Goal: Navigation & Orientation: Find specific page/section

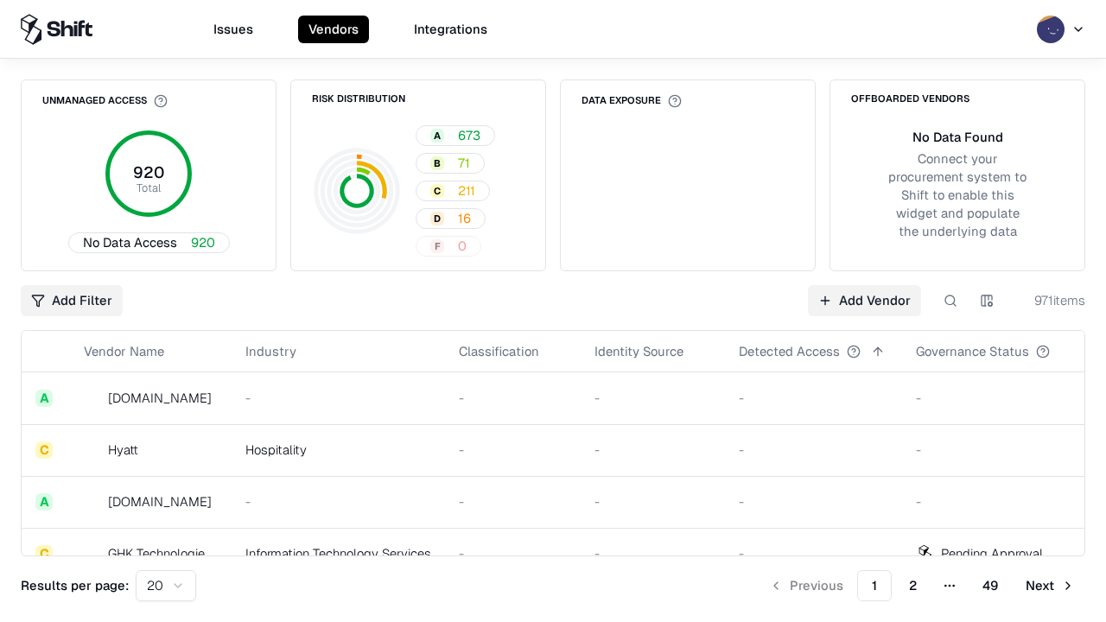
click at [166, 586] on html "Issues Vendors Integrations Unmanaged Access 920 Total No Data Access 920 Risk …" at bounding box center [553, 311] width 1106 height 622
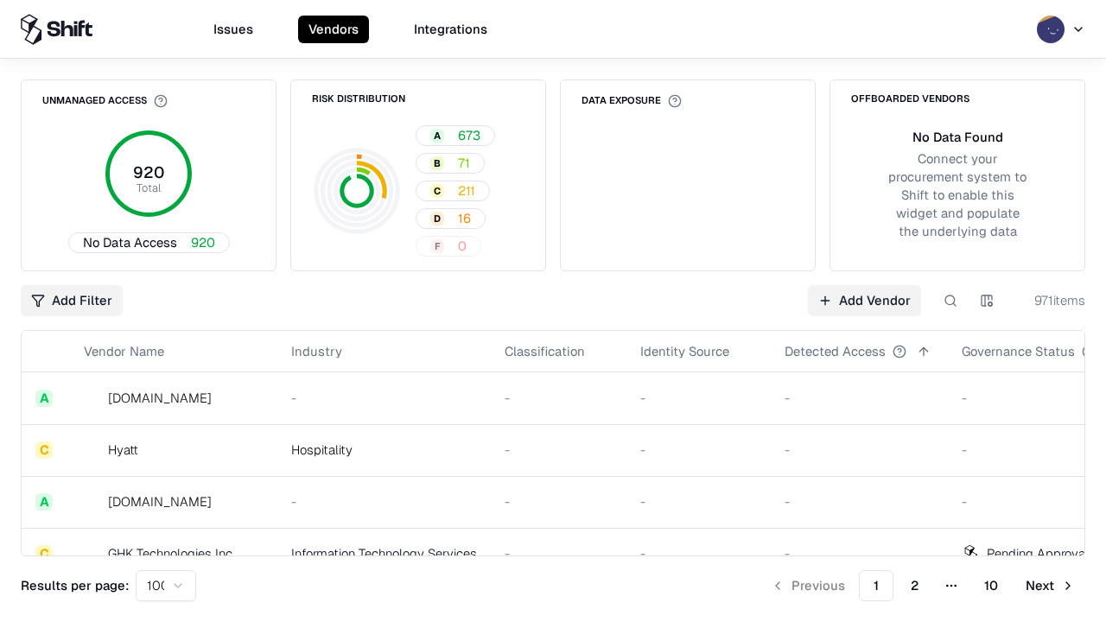
click at [1050, 586] on button "Next" at bounding box center [1051, 585] width 70 height 31
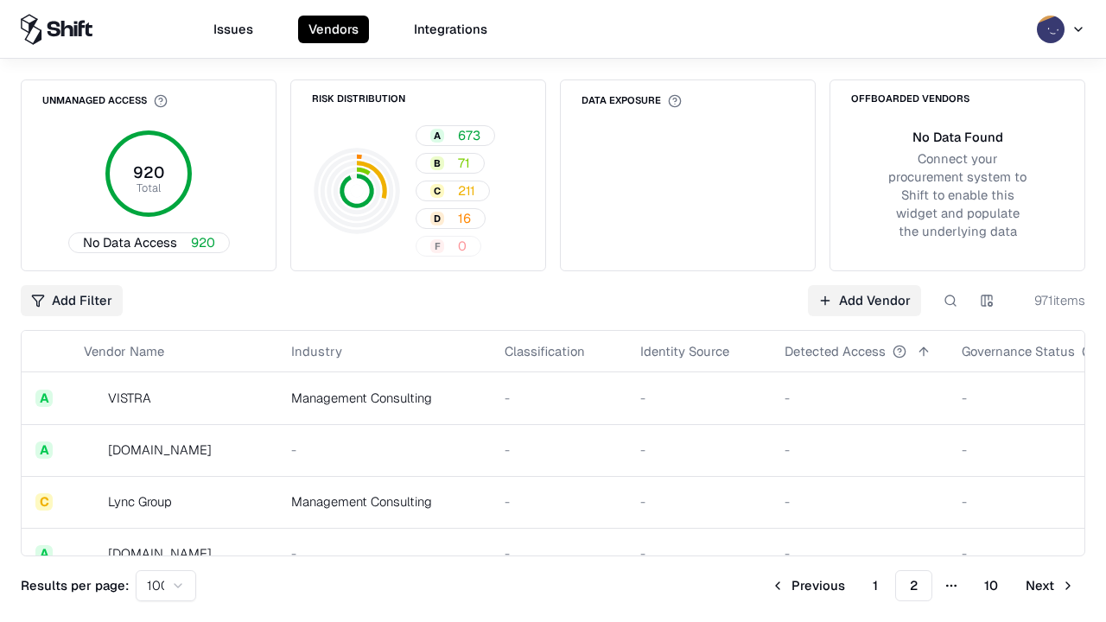
click at [1050, 586] on button "Next" at bounding box center [1051, 585] width 70 height 31
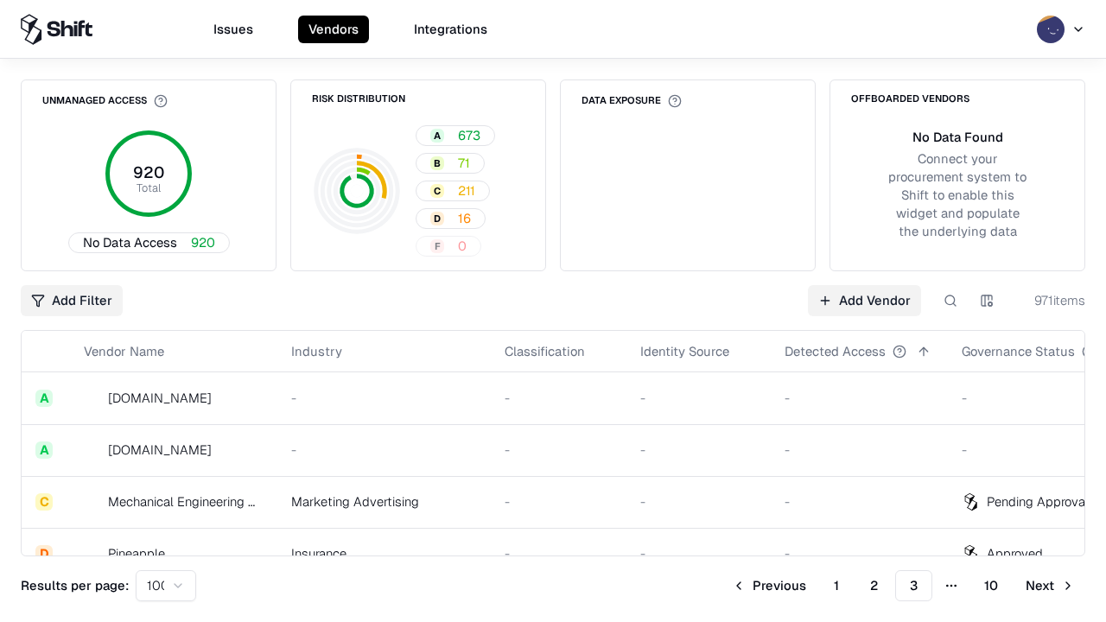
click at [1050, 586] on button "Next" at bounding box center [1051, 585] width 70 height 31
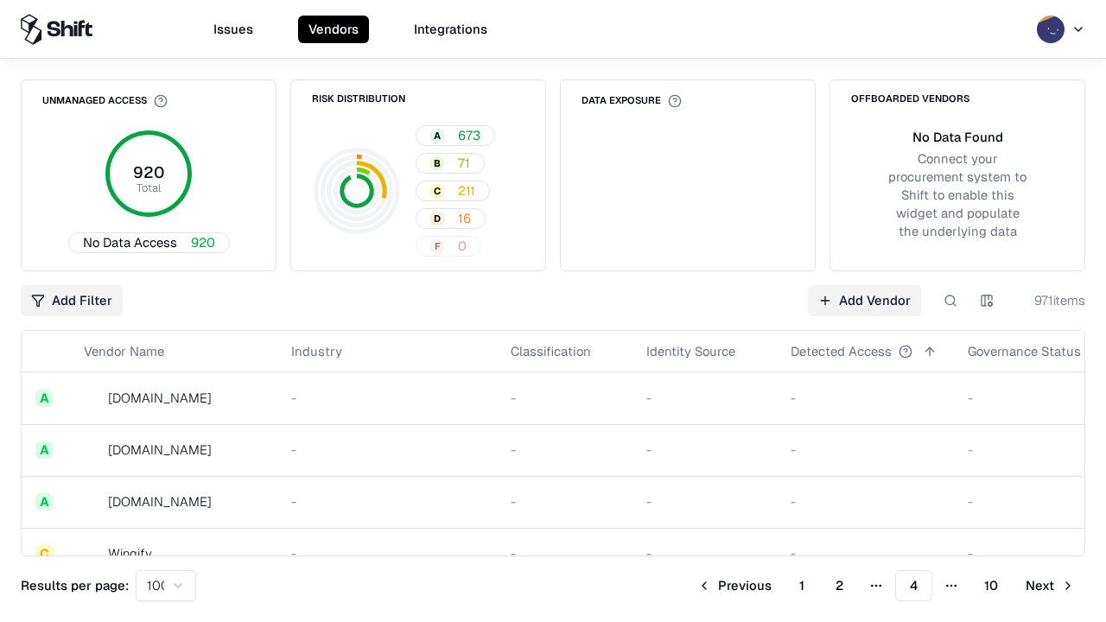
click at [1050, 586] on button "Next" at bounding box center [1051, 585] width 70 height 31
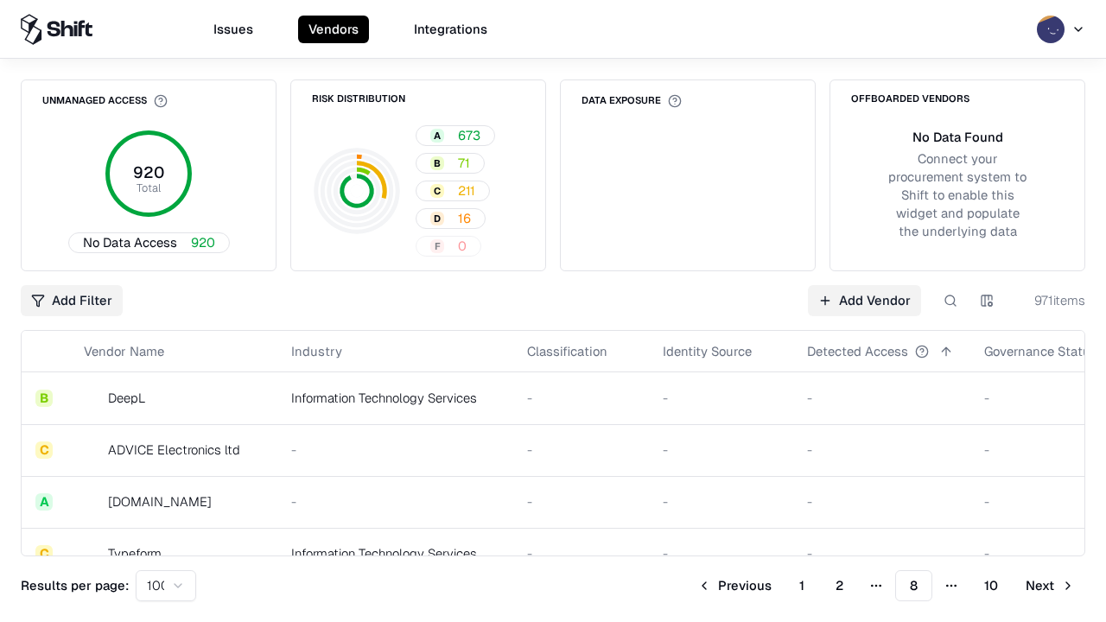
click at [1050, 586] on button "Next" at bounding box center [1051, 585] width 70 height 31
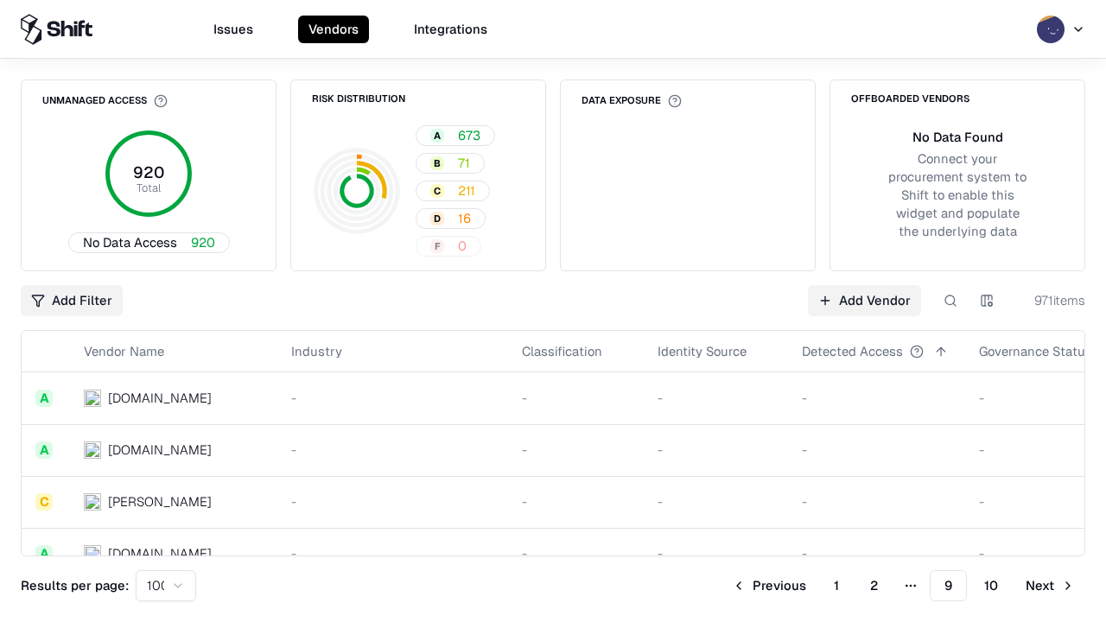
click at [1050, 586] on button "Next" at bounding box center [1051, 585] width 70 height 31
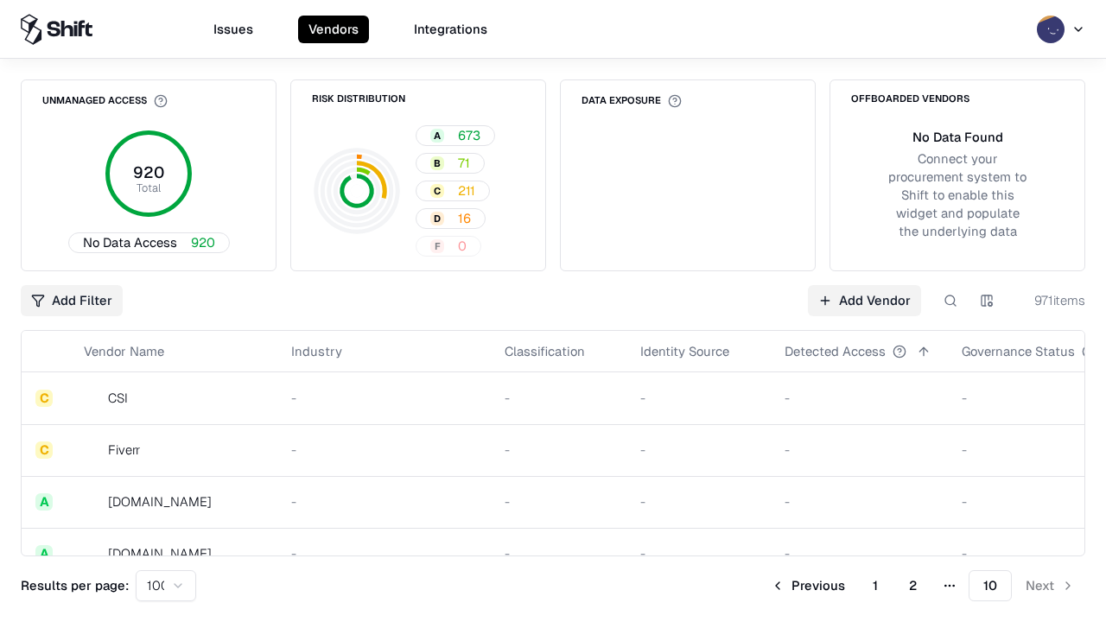
click at [808, 586] on button "Previous" at bounding box center [808, 585] width 95 height 31
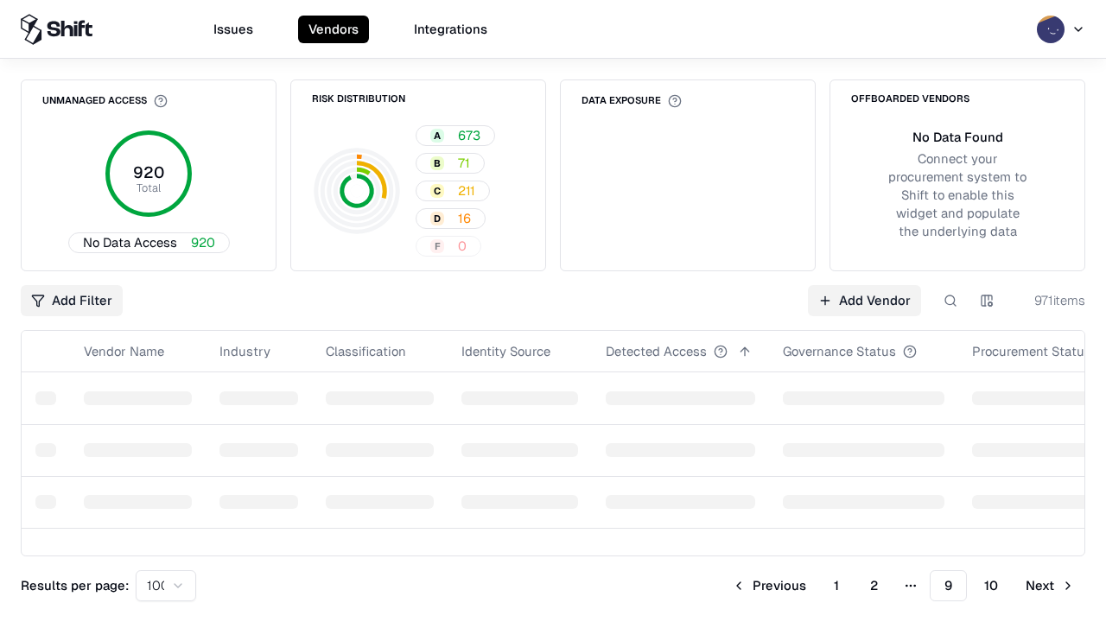
click at [769, 586] on button "Previous" at bounding box center [769, 585] width 95 height 31
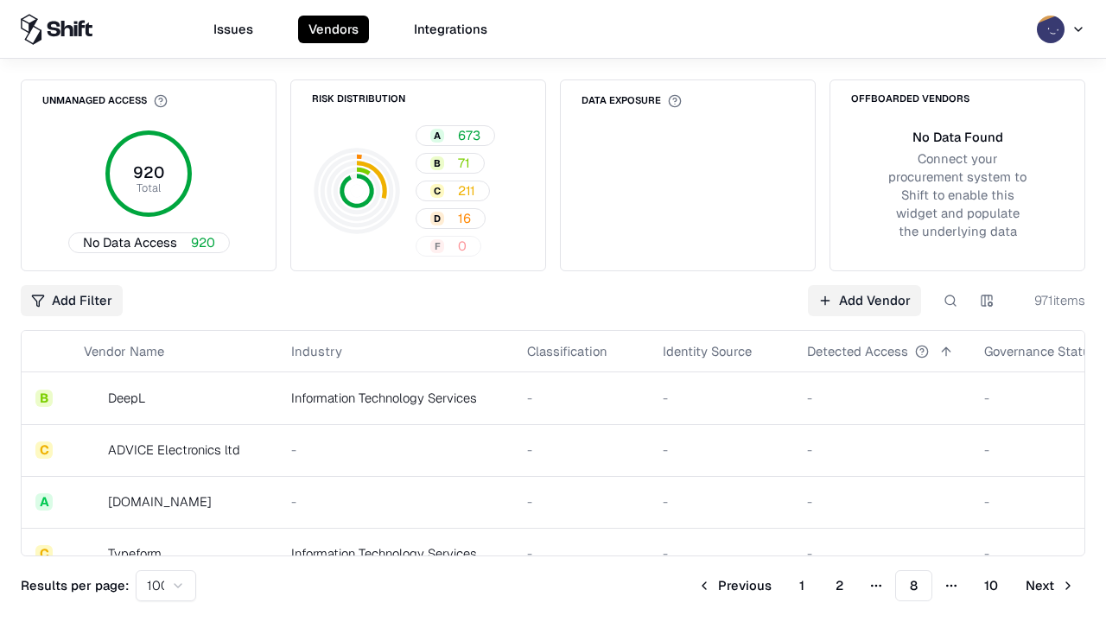
click at [735, 586] on button "Previous" at bounding box center [734, 585] width 95 height 31
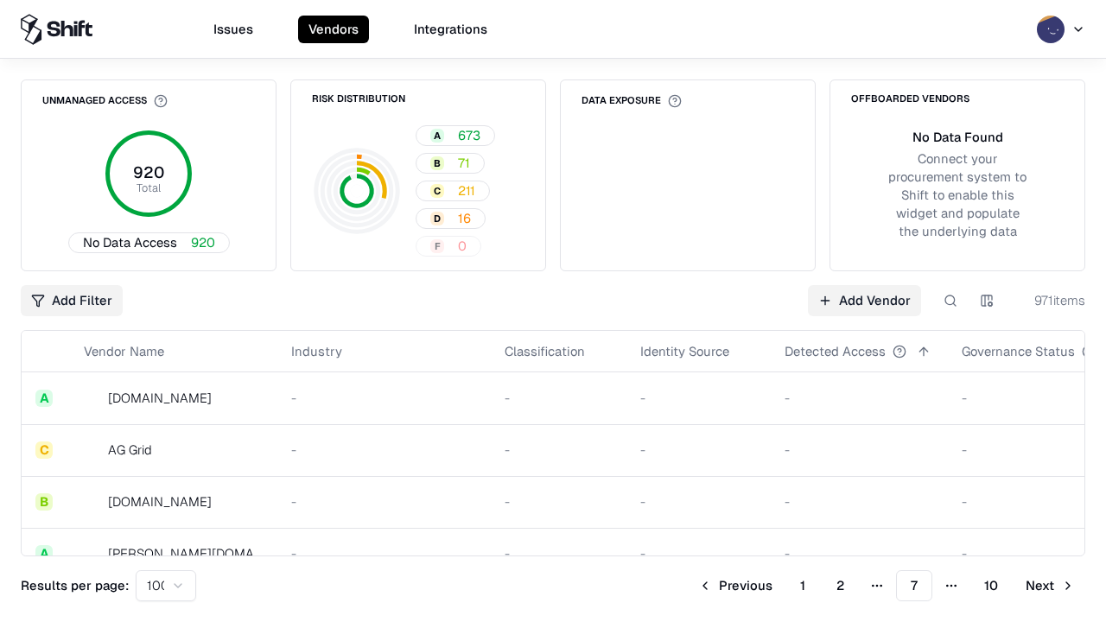
click at [735, 586] on button "Previous" at bounding box center [735, 585] width 95 height 31
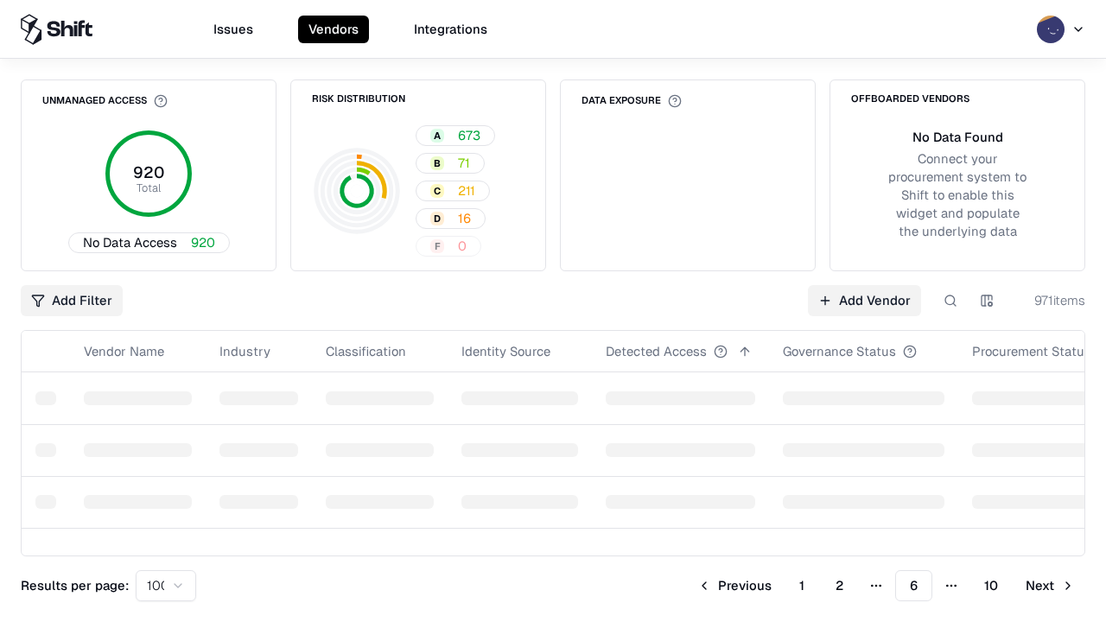
click at [735, 586] on button "Previous" at bounding box center [734, 585] width 95 height 31
